Goal: Check status: Check status

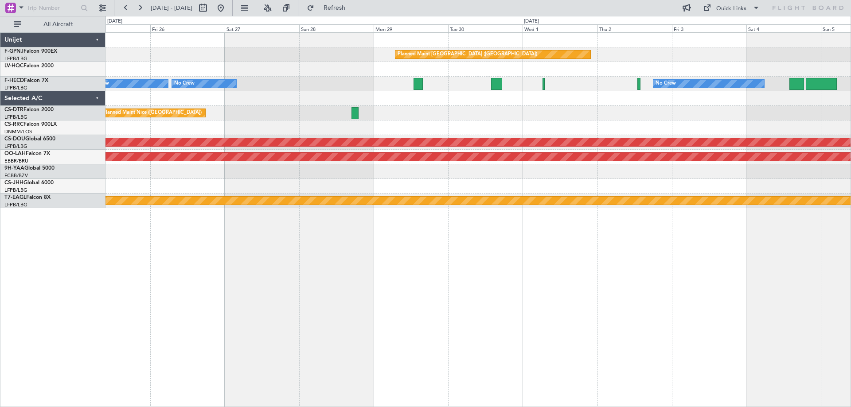
click at [212, 269] on div "Planned Maint [GEOGRAPHIC_DATA] ([GEOGRAPHIC_DATA]) No Crew No Crew Planned Mai…" at bounding box center [478, 219] width 746 height 375
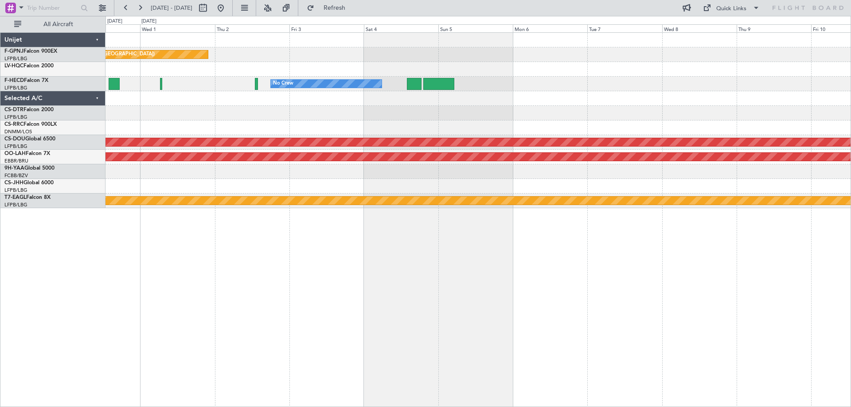
click at [199, 272] on div "Planned Maint [GEOGRAPHIC_DATA] ([GEOGRAPHIC_DATA]) No Crew Planned Maint [GEOG…" at bounding box center [478, 219] width 746 height 375
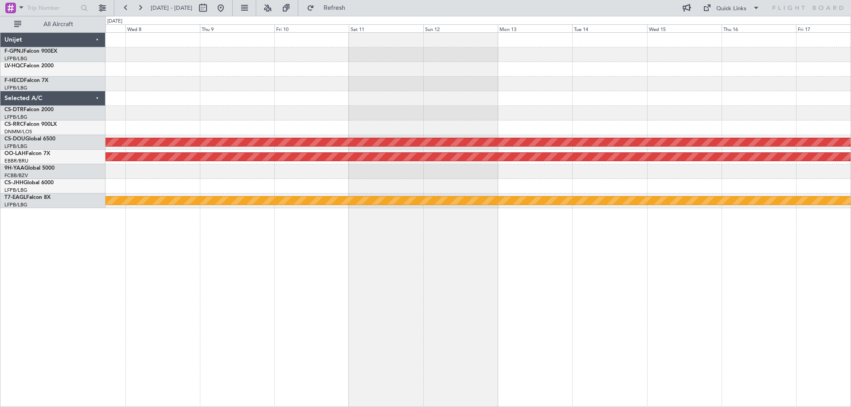
click at [217, 274] on div "Planned Maint London ([GEOGRAPHIC_DATA]) Planned [GEOGRAPHIC_DATA][PERSON_NAME]…" at bounding box center [478, 219] width 746 height 375
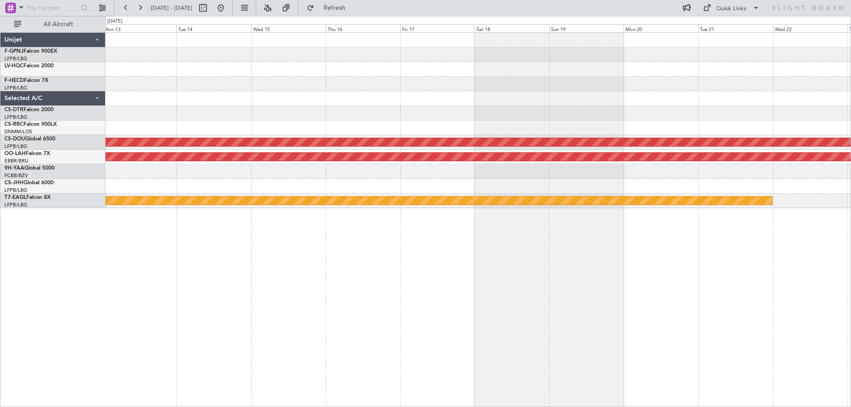
click at [262, 290] on div "Planned Maint London ([GEOGRAPHIC_DATA]) Planned [GEOGRAPHIC_DATA][PERSON_NAME]…" at bounding box center [478, 219] width 746 height 375
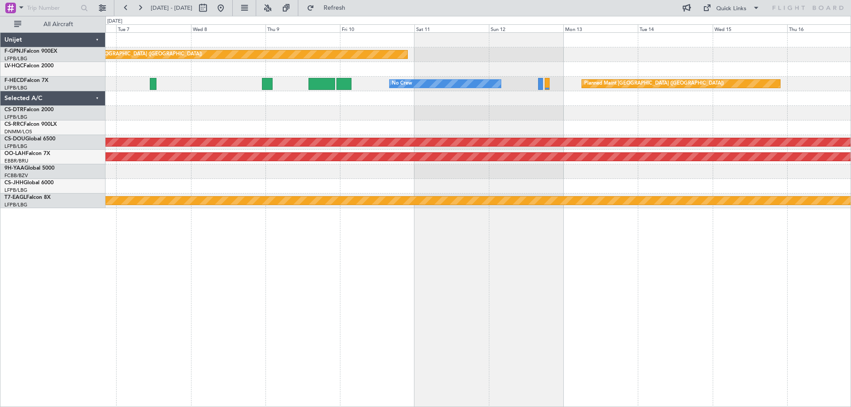
click at [851, 276] on div "Planned Maint [GEOGRAPHIC_DATA] ([GEOGRAPHIC_DATA]) Planned Maint [GEOGRAPHIC_D…" at bounding box center [425, 211] width 851 height 391
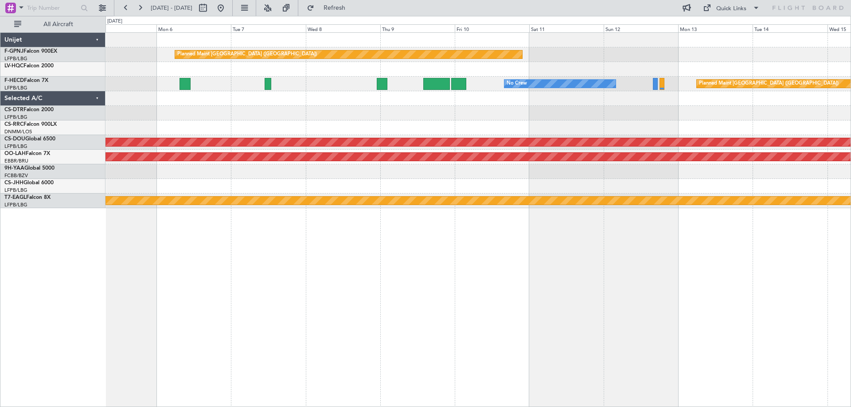
click at [755, 263] on div "Planned Maint [GEOGRAPHIC_DATA] ([GEOGRAPHIC_DATA]) Planned Maint [GEOGRAPHIC_D…" at bounding box center [478, 219] width 746 height 375
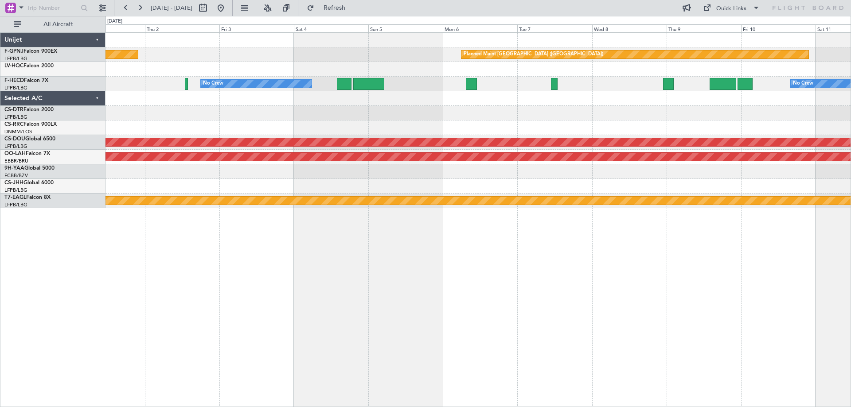
click at [780, 263] on div "Planned Maint [GEOGRAPHIC_DATA] ([GEOGRAPHIC_DATA]) Planned Maint [GEOGRAPHIC_D…" at bounding box center [478, 219] width 746 height 375
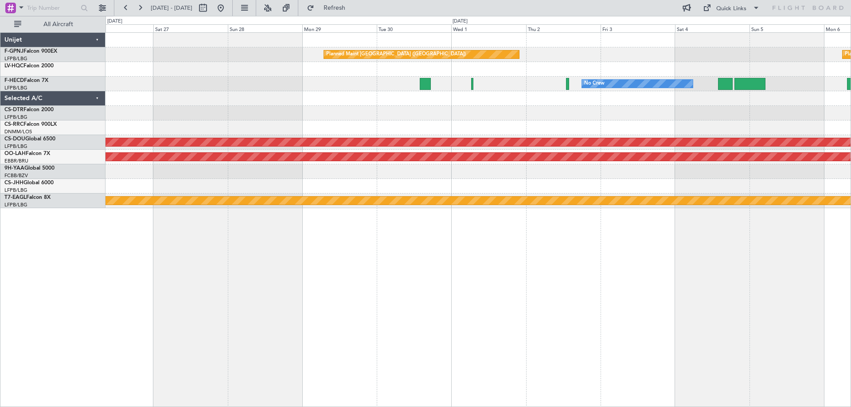
click at [773, 249] on div "Planned Maint [GEOGRAPHIC_DATA] ([GEOGRAPHIC_DATA]) Planned Maint [GEOGRAPHIC_D…" at bounding box center [478, 219] width 746 height 375
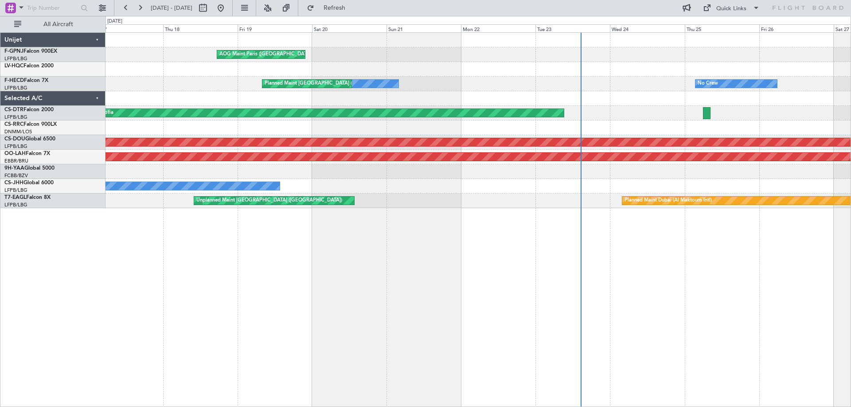
click at [635, 254] on div "AOG Maint Paris ([GEOGRAPHIC_DATA]) Planned Maint [GEOGRAPHIC_DATA] ([GEOGRAPHI…" at bounding box center [478, 219] width 746 height 375
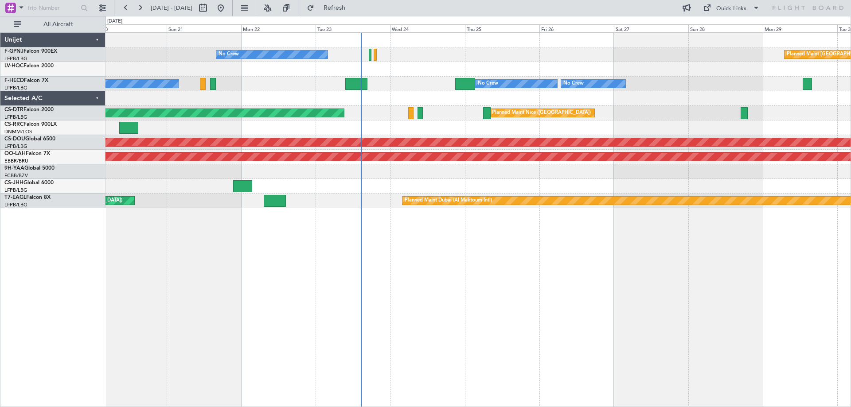
click at [420, 270] on div "No Crew Planned Maint [GEOGRAPHIC_DATA] ([GEOGRAPHIC_DATA]) AOG Maint [GEOGRAPH…" at bounding box center [478, 219] width 746 height 375
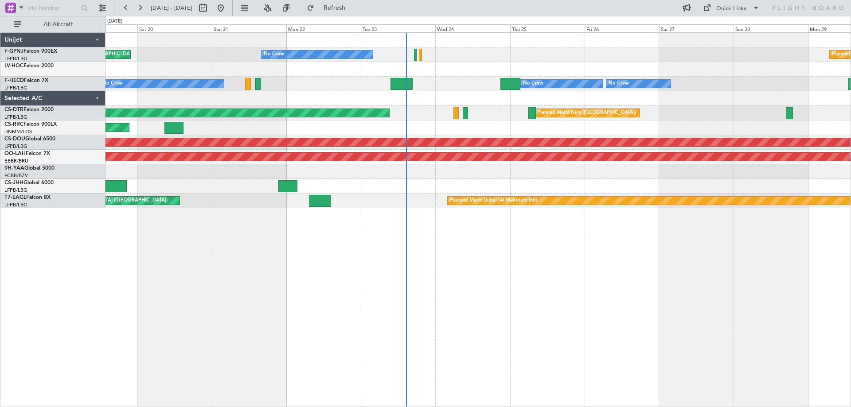
click at [495, 253] on div "No Crew Planned Maint [GEOGRAPHIC_DATA] ([GEOGRAPHIC_DATA]) AOG Maint [GEOGRAPH…" at bounding box center [478, 219] width 746 height 375
